Goal: Navigation & Orientation: Find specific page/section

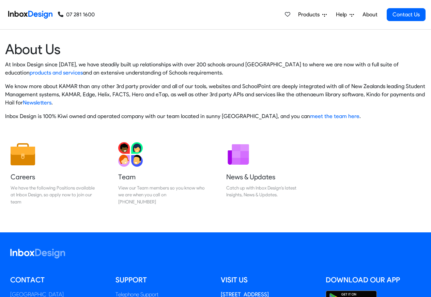
click at [309, 15] on span "Products" at bounding box center [310, 15] width 24 height 8
